Goal: Task Accomplishment & Management: Manage account settings

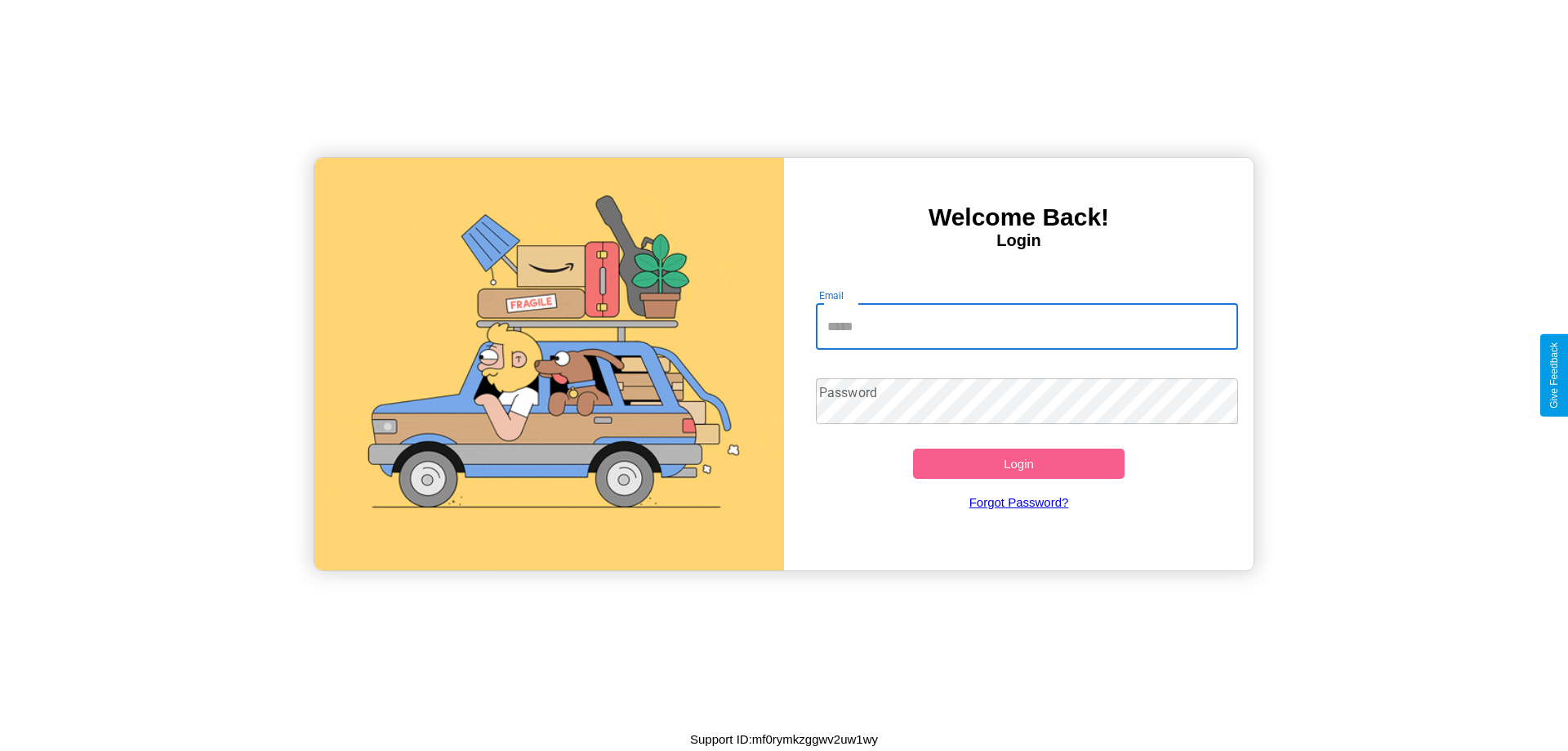
click at [1026, 326] on input "Email" at bounding box center [1026, 327] width 423 height 46
type input "**********"
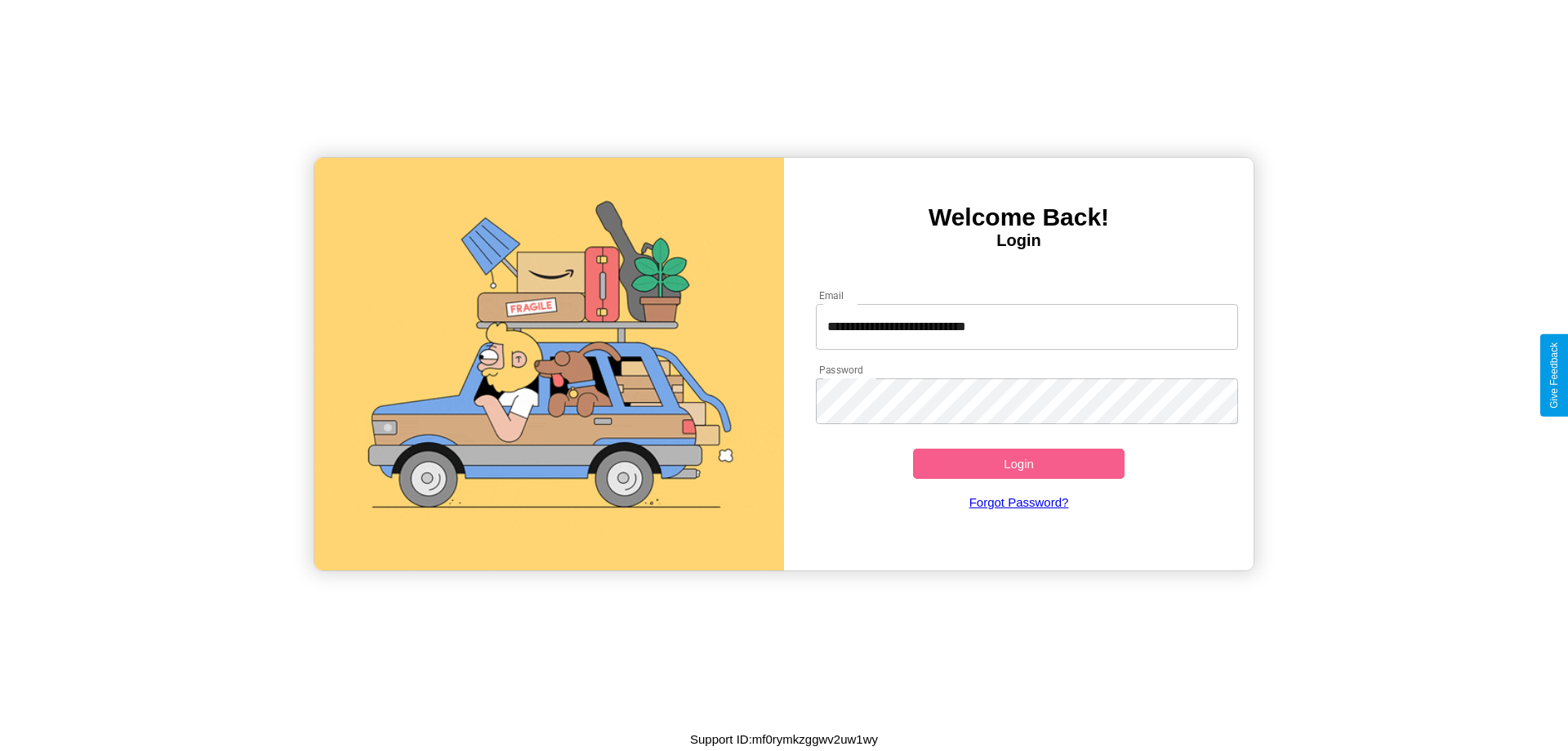
click at [1018, 463] on button "Login" at bounding box center [1019, 464] width 212 height 30
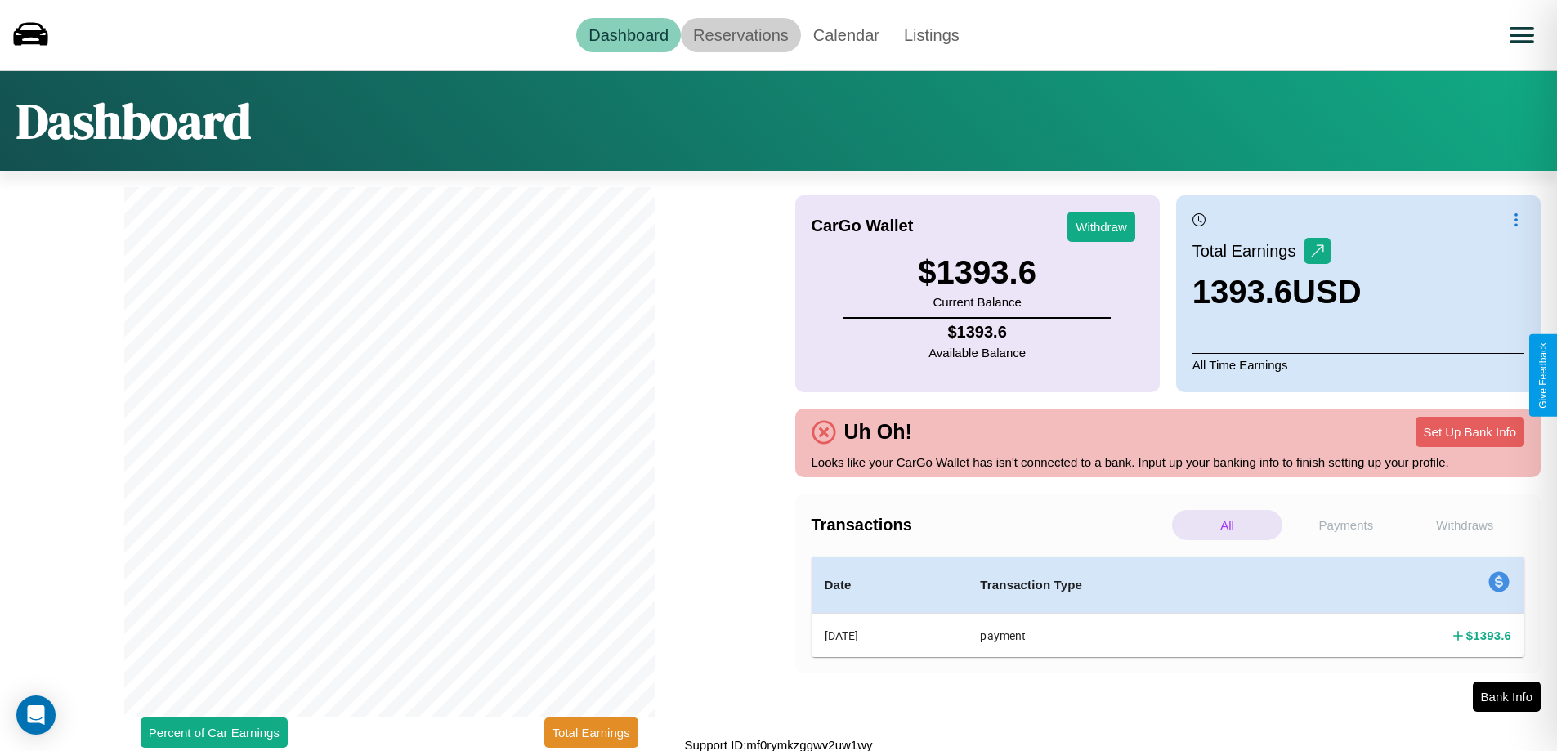
click at [740, 34] on link "Reservations" at bounding box center [741, 35] width 120 height 34
